Goal: Contribute content: Add original content to the website for others to see

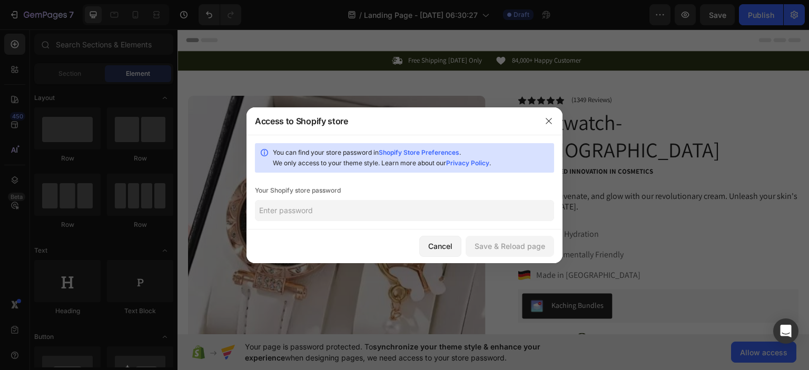
click at [357, 204] on input "text" at bounding box center [404, 210] width 299 height 21
click at [356, 211] on input "text" at bounding box center [404, 210] width 299 height 21
click at [313, 211] on input "text" at bounding box center [404, 210] width 299 height 21
type input "baby"
click at [484, 241] on div "Save & Reload page" at bounding box center [509, 246] width 71 height 11
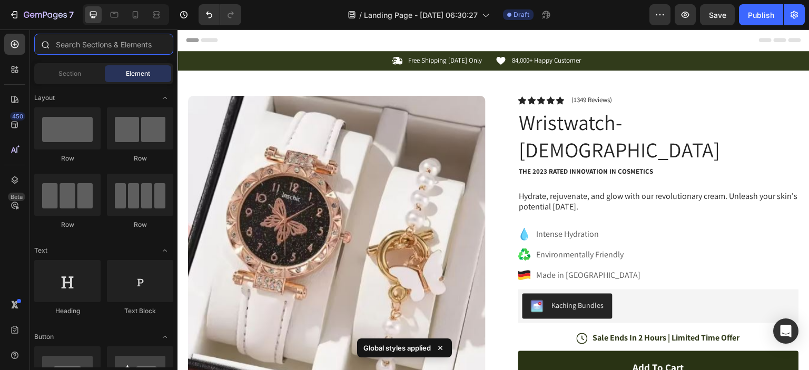
click at [84, 48] on input "text" at bounding box center [103, 44] width 139 height 21
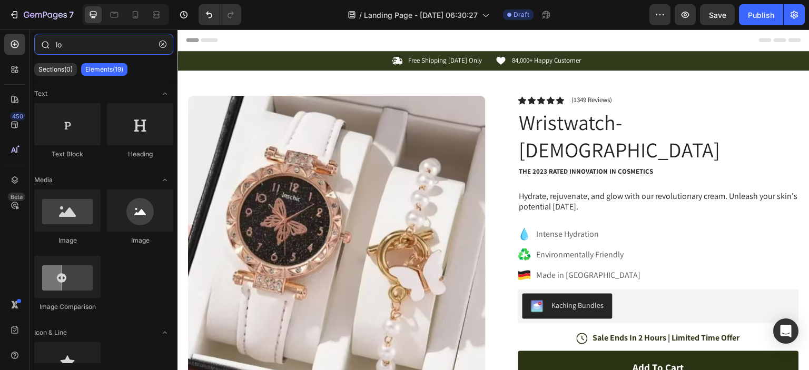
type input "l"
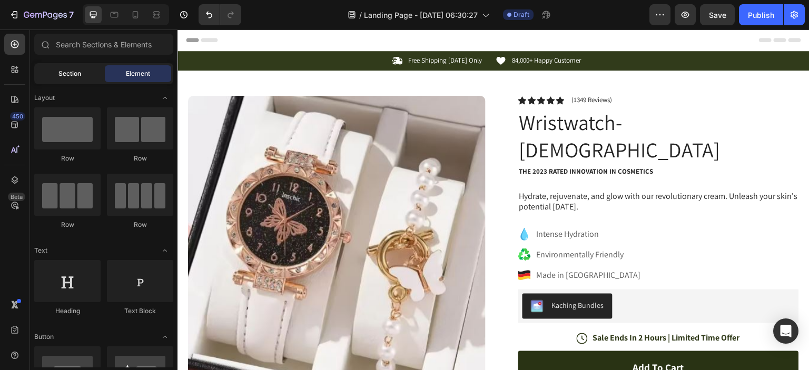
click at [71, 73] on span "Section" at bounding box center [69, 73] width 23 height 9
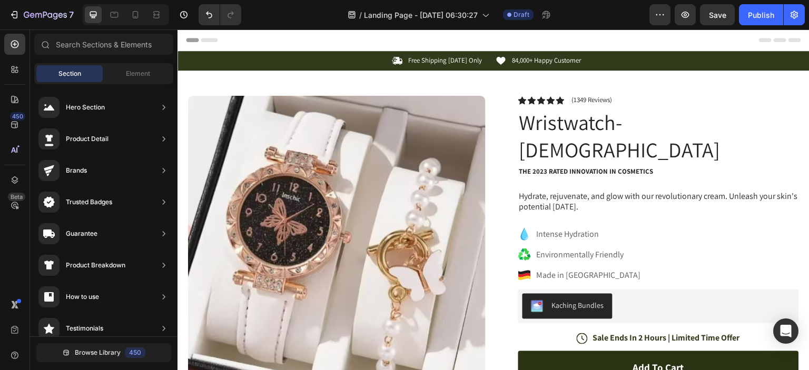
click at [135, 65] on div "Element" at bounding box center [138, 73] width 66 height 17
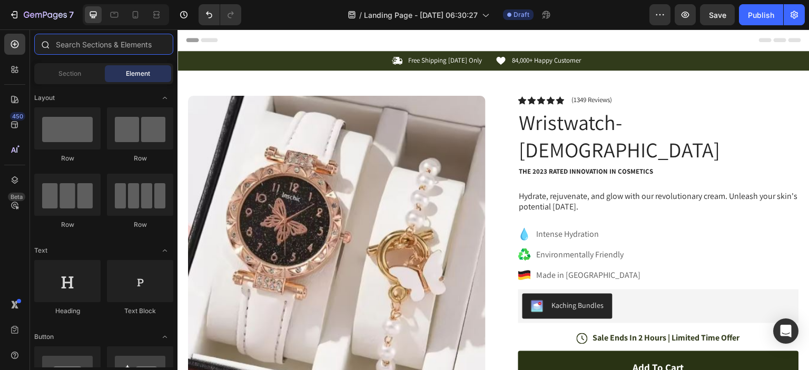
click at [119, 42] on input "text" at bounding box center [103, 44] width 139 height 21
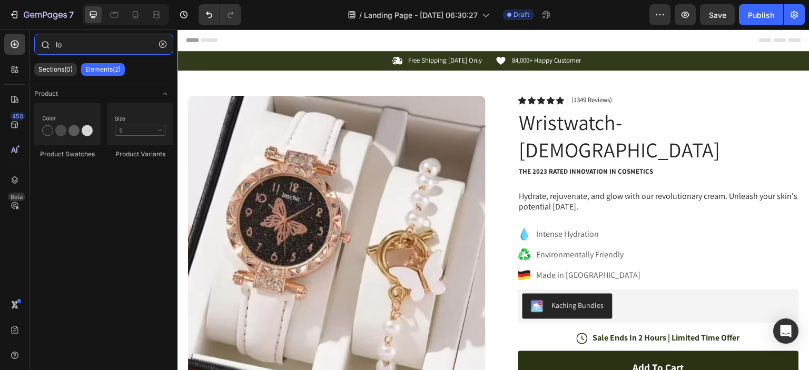
type input "l"
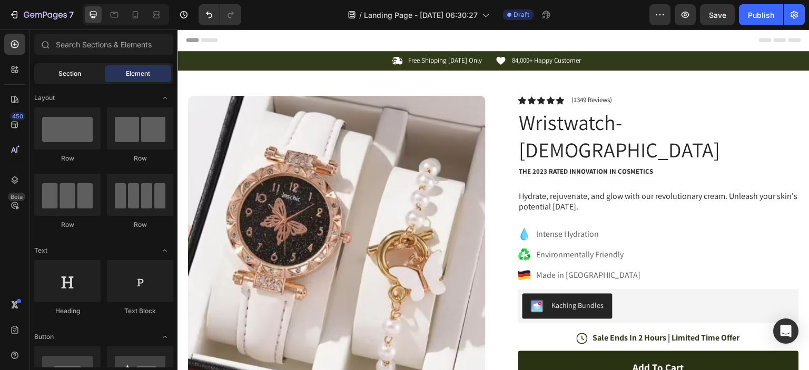
click at [82, 72] on div "Section" at bounding box center [69, 73] width 66 height 17
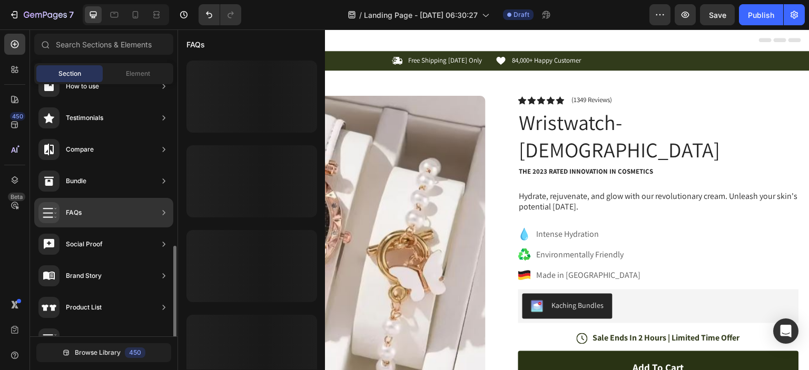
scroll to position [358, 0]
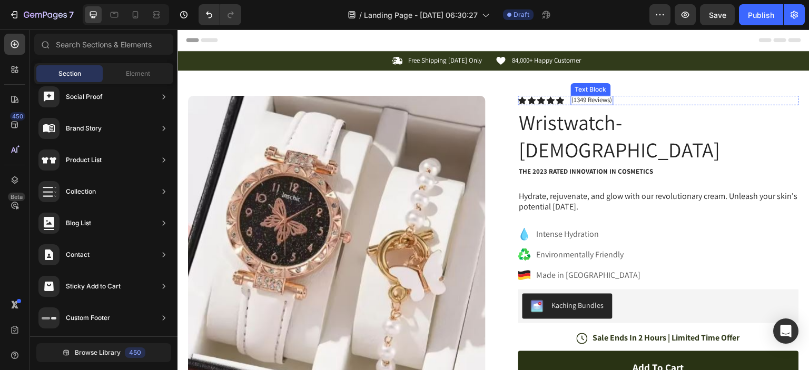
click at [599, 90] on div "Text Block" at bounding box center [591, 89] width 36 height 9
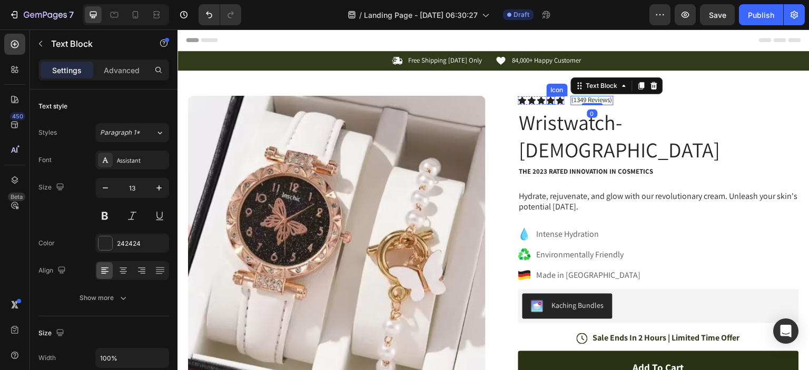
click at [546, 98] on icon at bounding box center [550, 100] width 8 height 8
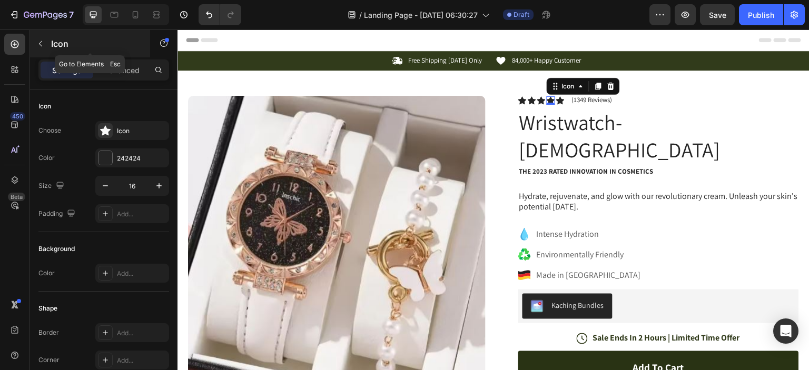
click at [38, 42] on icon "button" at bounding box center [40, 43] width 8 height 8
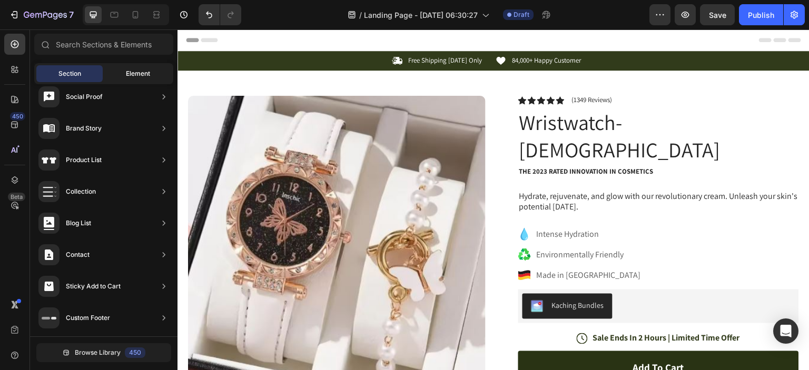
click at [141, 73] on span "Element" at bounding box center [138, 73] width 24 height 9
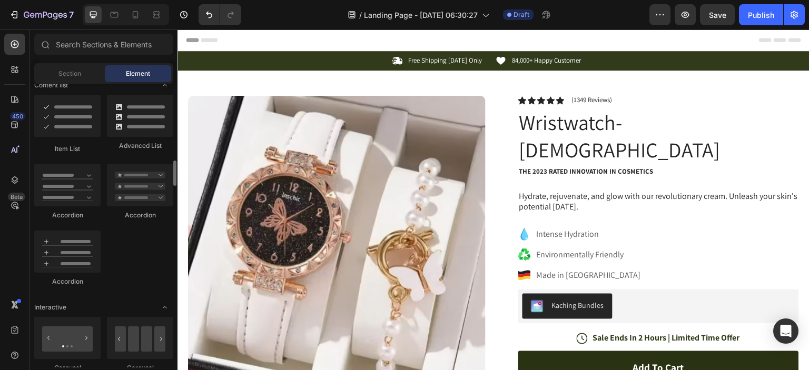
scroll to position [1158, 0]
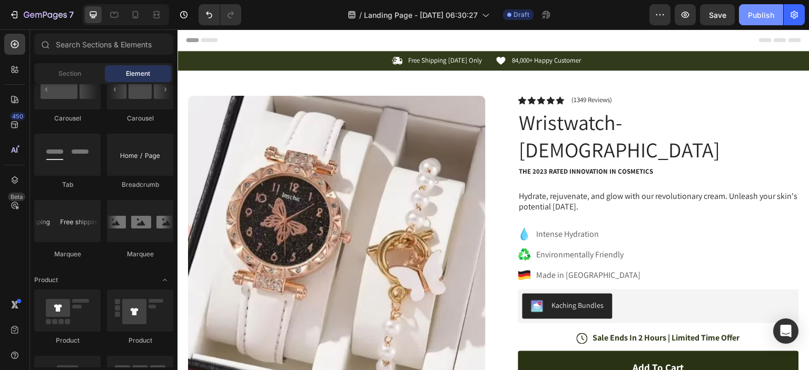
click at [761, 14] on div "Publish" at bounding box center [761, 14] width 26 height 11
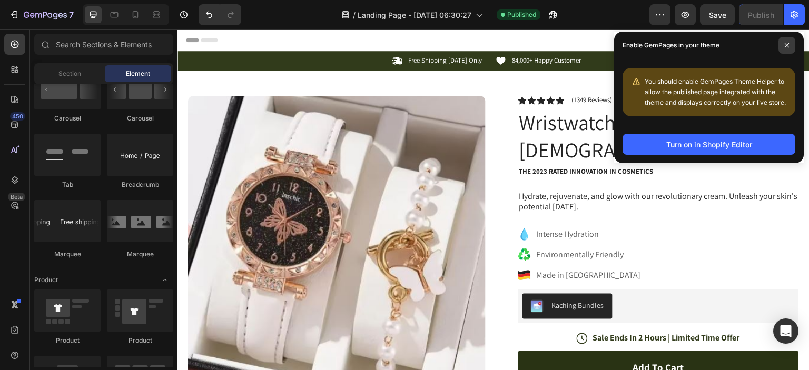
click at [784, 46] on icon at bounding box center [786, 45] width 5 height 5
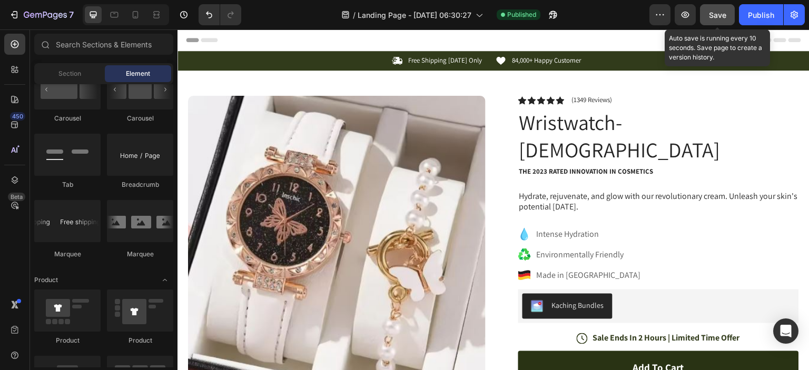
click at [712, 21] on button "Save" at bounding box center [717, 14] width 35 height 21
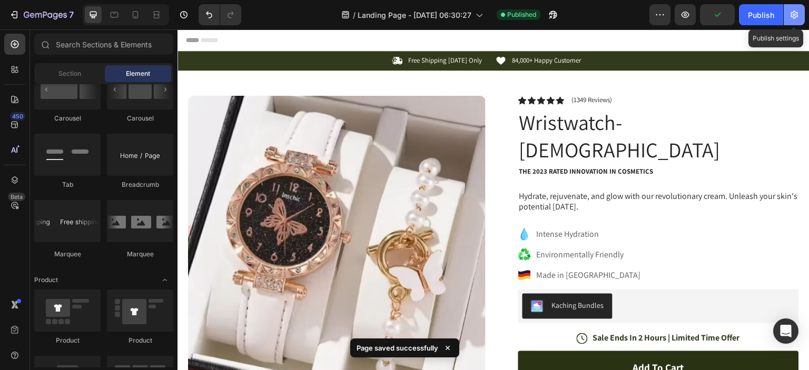
click at [792, 23] on button "button" at bounding box center [793, 14] width 21 height 21
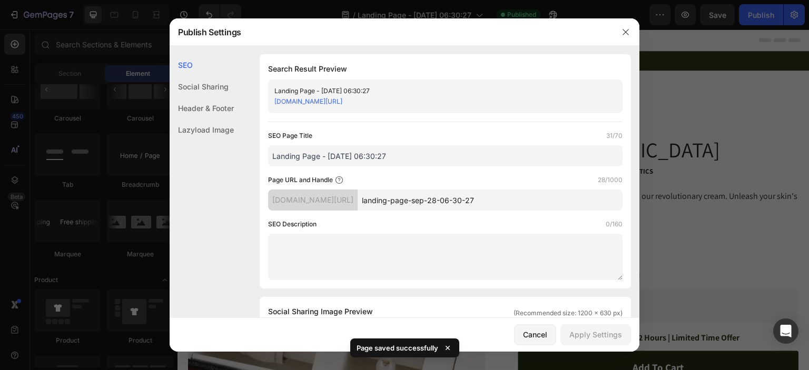
click at [199, 86] on div "Social Sharing" at bounding box center [202, 87] width 64 height 22
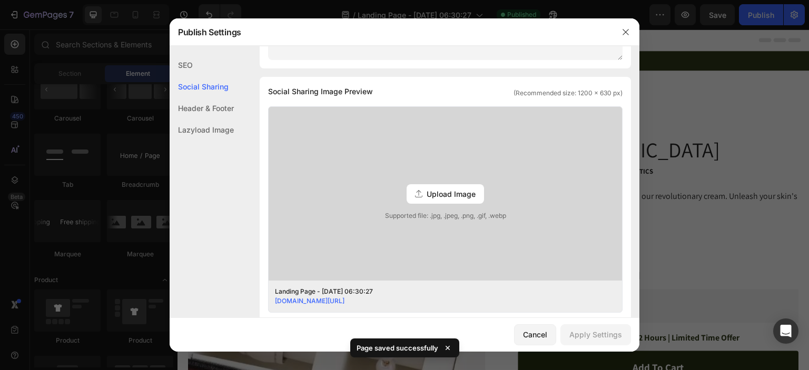
click at [200, 125] on div "Lazyload Image" at bounding box center [202, 130] width 64 height 22
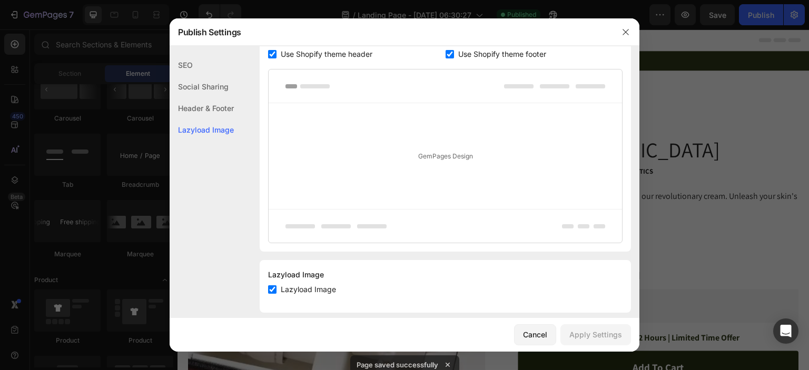
scroll to position [562, 0]
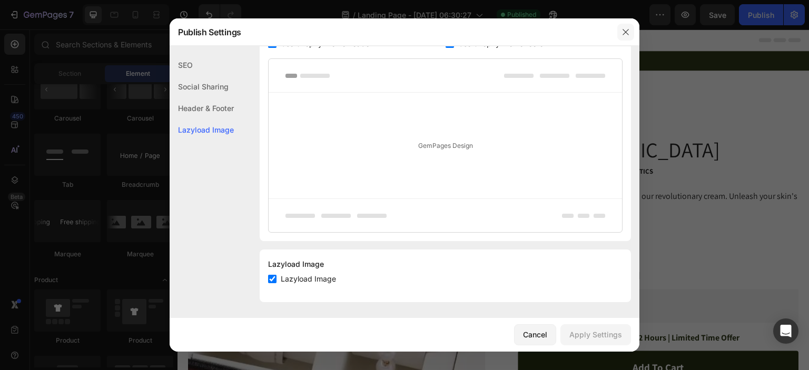
drag, startPoint x: 630, startPoint y: 32, endPoint x: 515, endPoint y: 5, distance: 117.3
click at [630, 32] on button "button" at bounding box center [625, 32] width 17 height 17
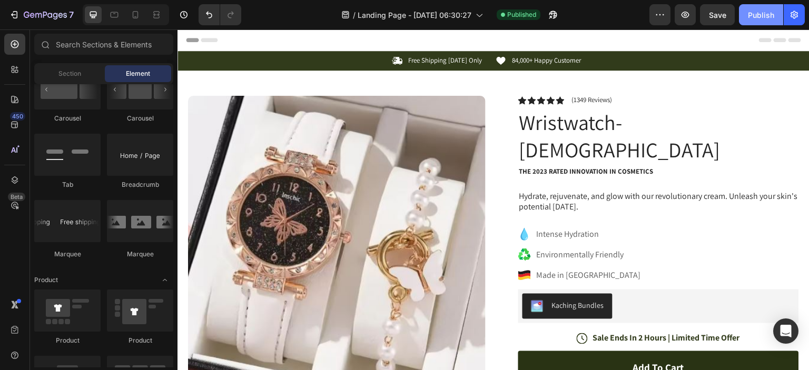
click at [768, 14] on div "Publish" at bounding box center [761, 14] width 26 height 11
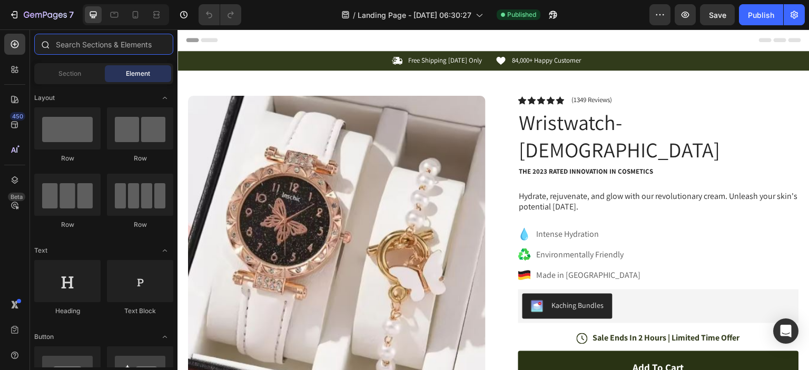
click at [101, 47] on input "text" at bounding box center [103, 44] width 139 height 21
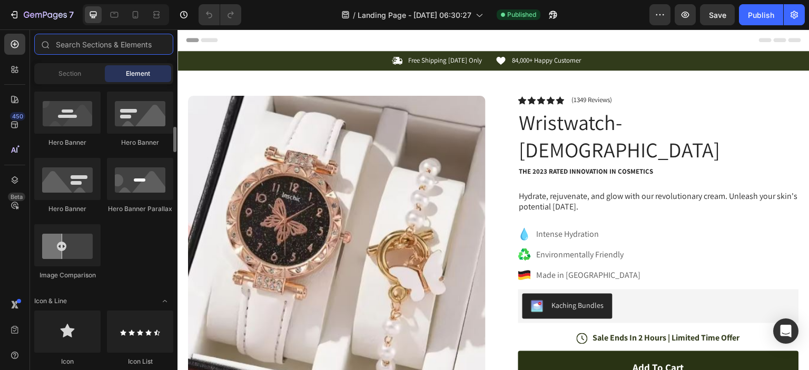
scroll to position [737, 0]
